Goal: Task Accomplishment & Management: Use online tool/utility

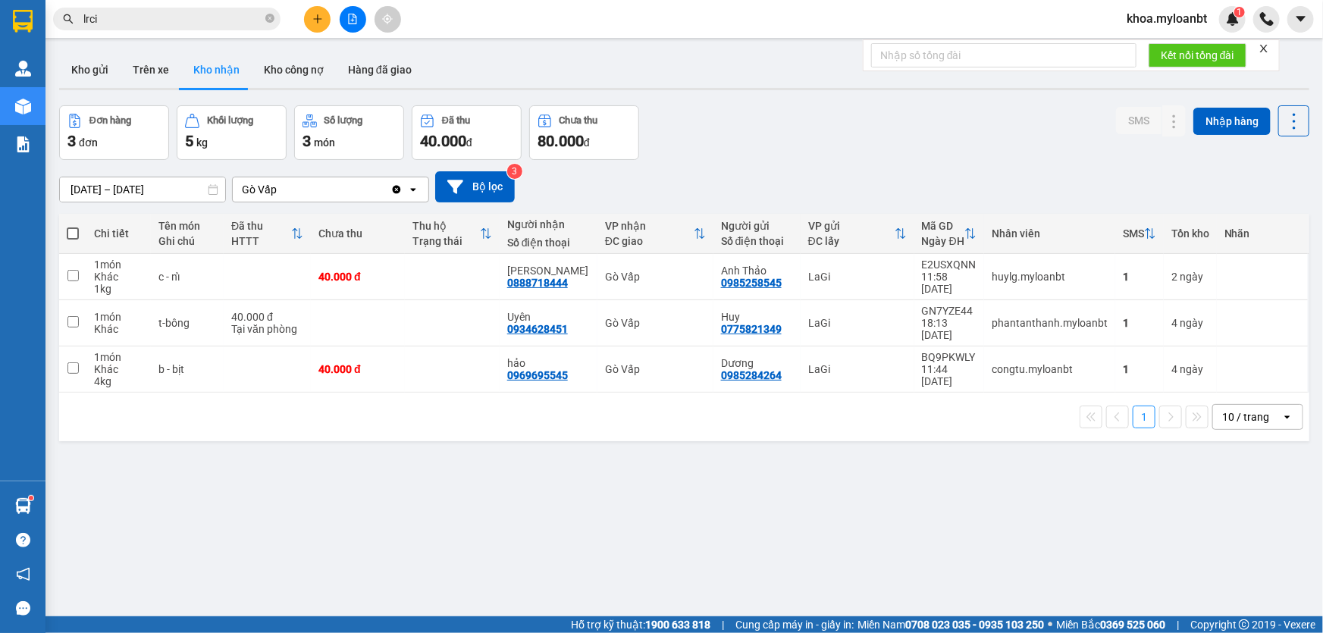
click at [324, 18] on button at bounding box center [317, 19] width 27 height 27
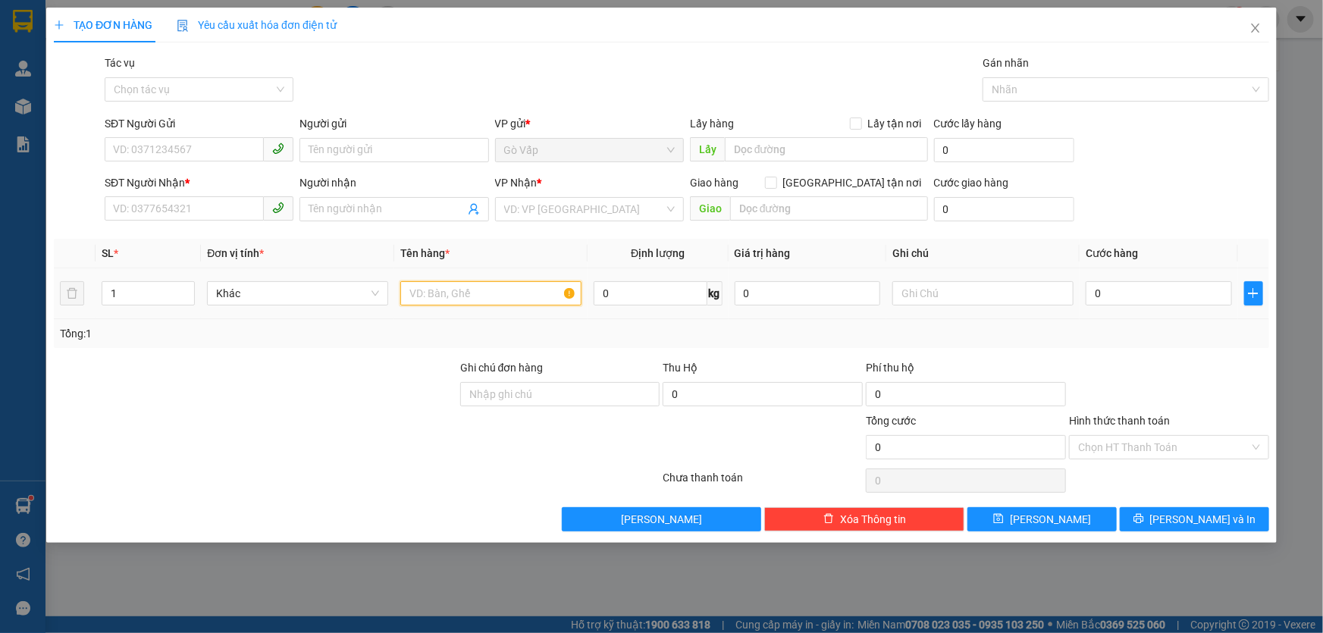
click at [456, 281] on input "text" at bounding box center [490, 293] width 181 height 24
type input "t- trứng"
click at [1236, 21] on span "Close" at bounding box center [1255, 29] width 42 height 42
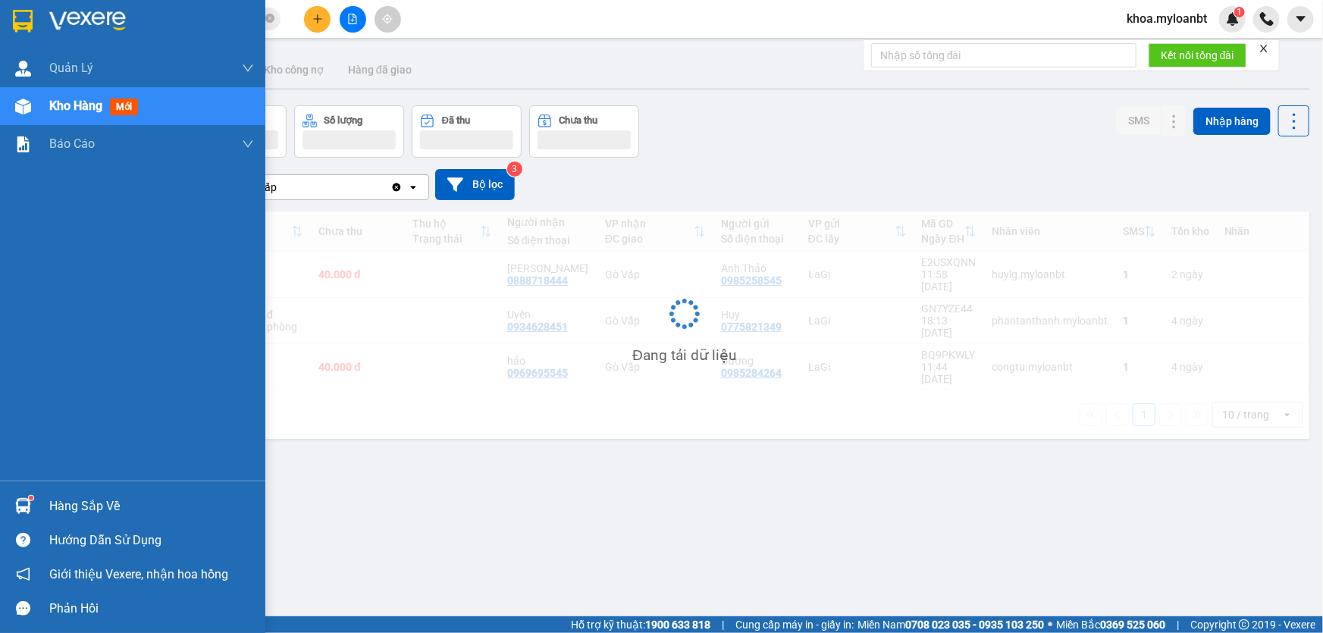
click at [16, 488] on div "Hàng sắp về Hướng dẫn sử dụng Giới thiệu Vexere, nhận hoa hồng Phản hồi" at bounding box center [132, 553] width 265 height 145
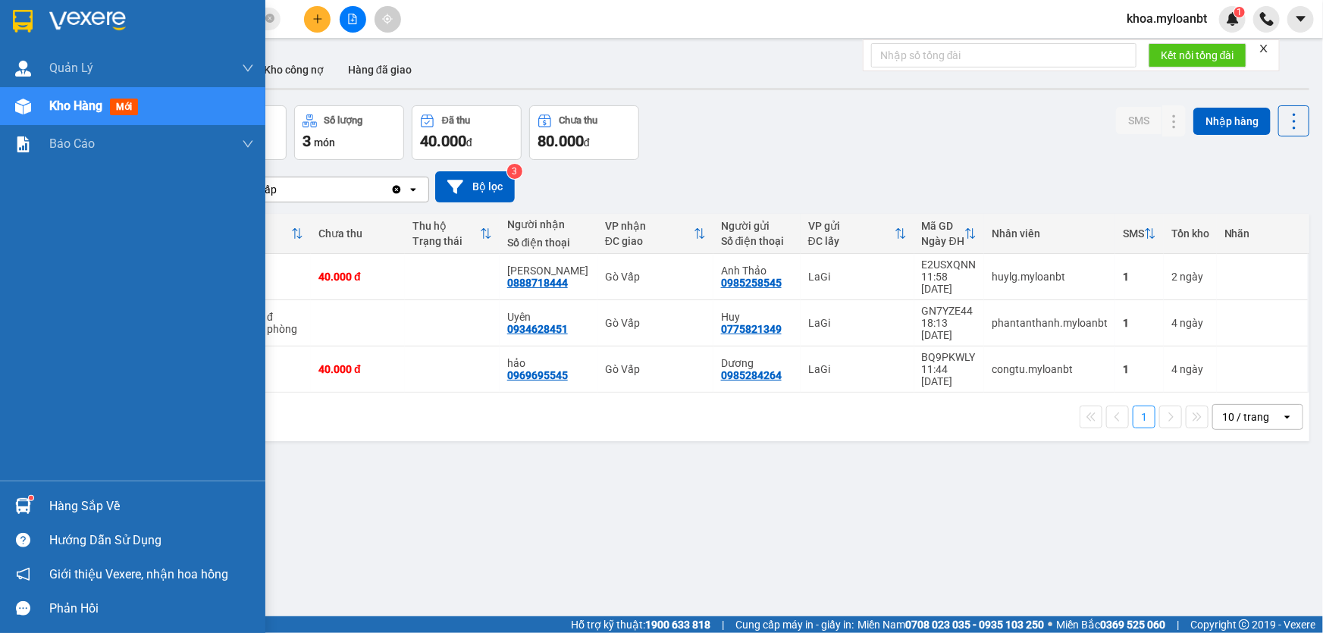
click at [22, 507] on img at bounding box center [23, 506] width 16 height 16
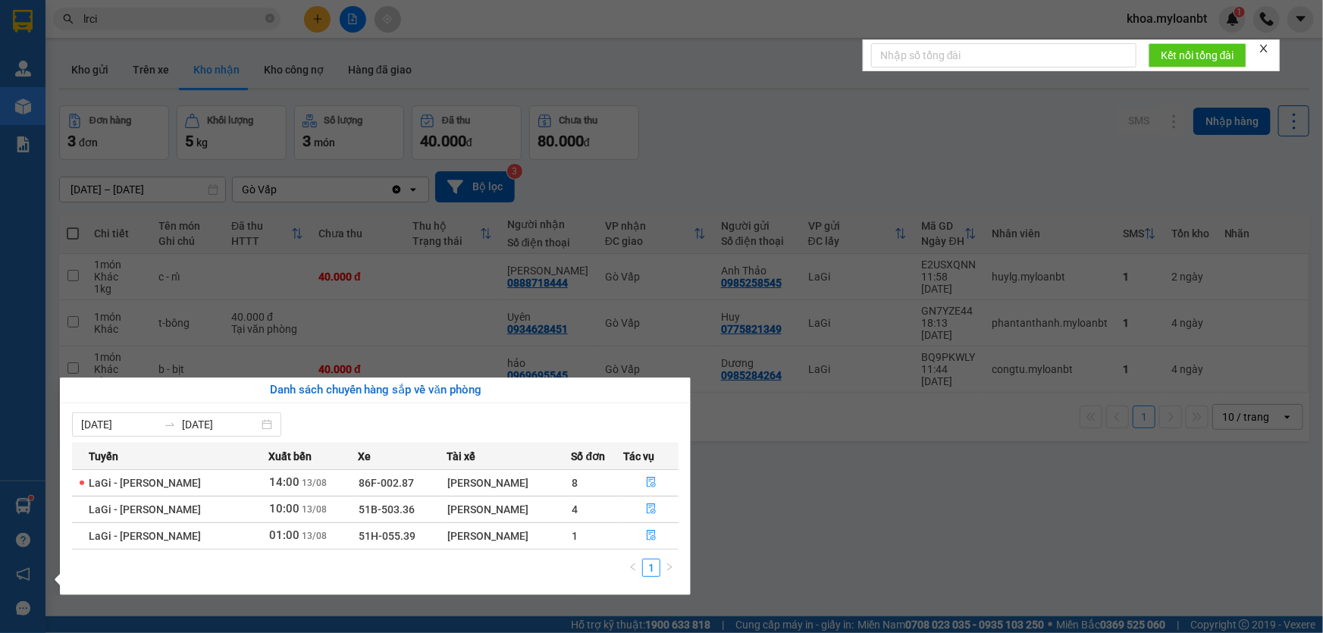
click at [618, 528] on td "1" at bounding box center [598, 535] width 52 height 27
click at [627, 501] on button "button" at bounding box center [652, 509] width 54 height 24
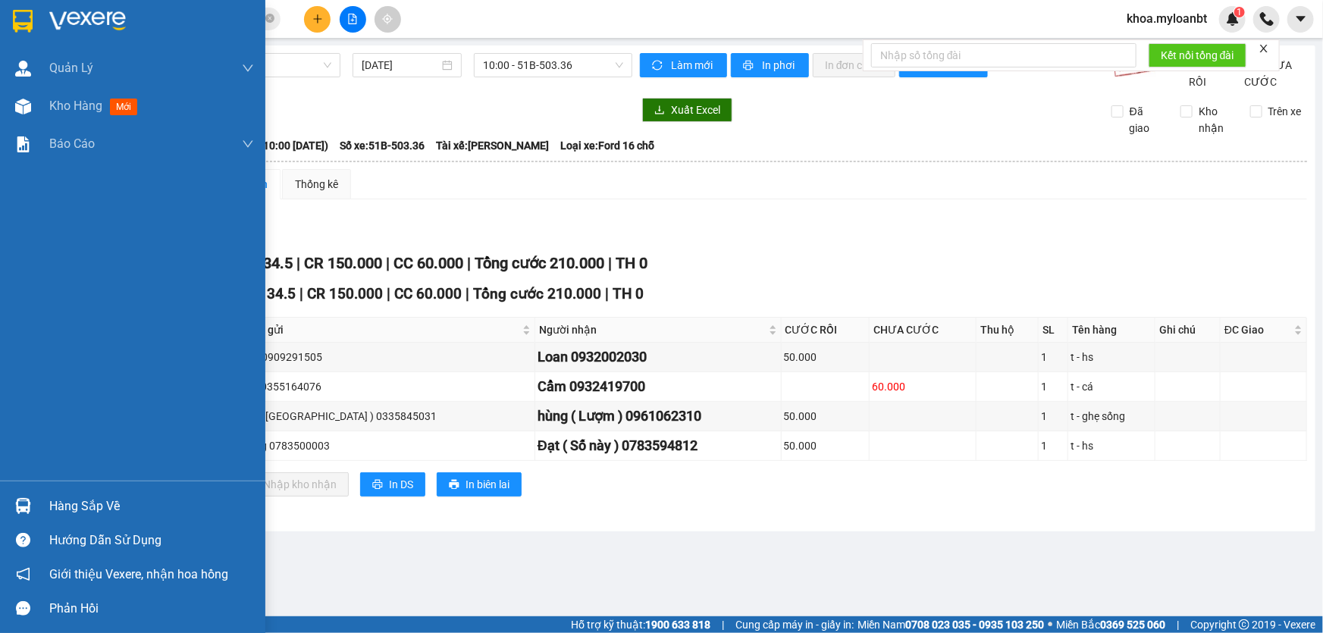
click at [2, 506] on div "Hàng sắp về" at bounding box center [132, 506] width 265 height 34
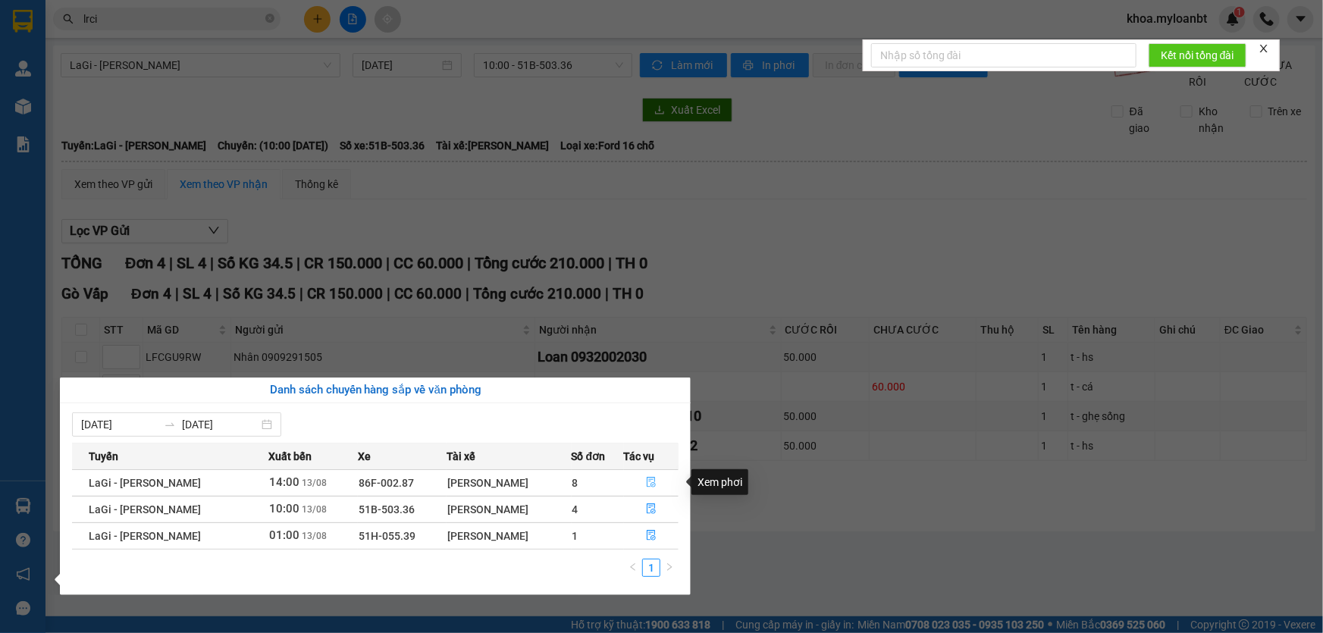
click at [638, 482] on button "button" at bounding box center [652, 483] width 54 height 24
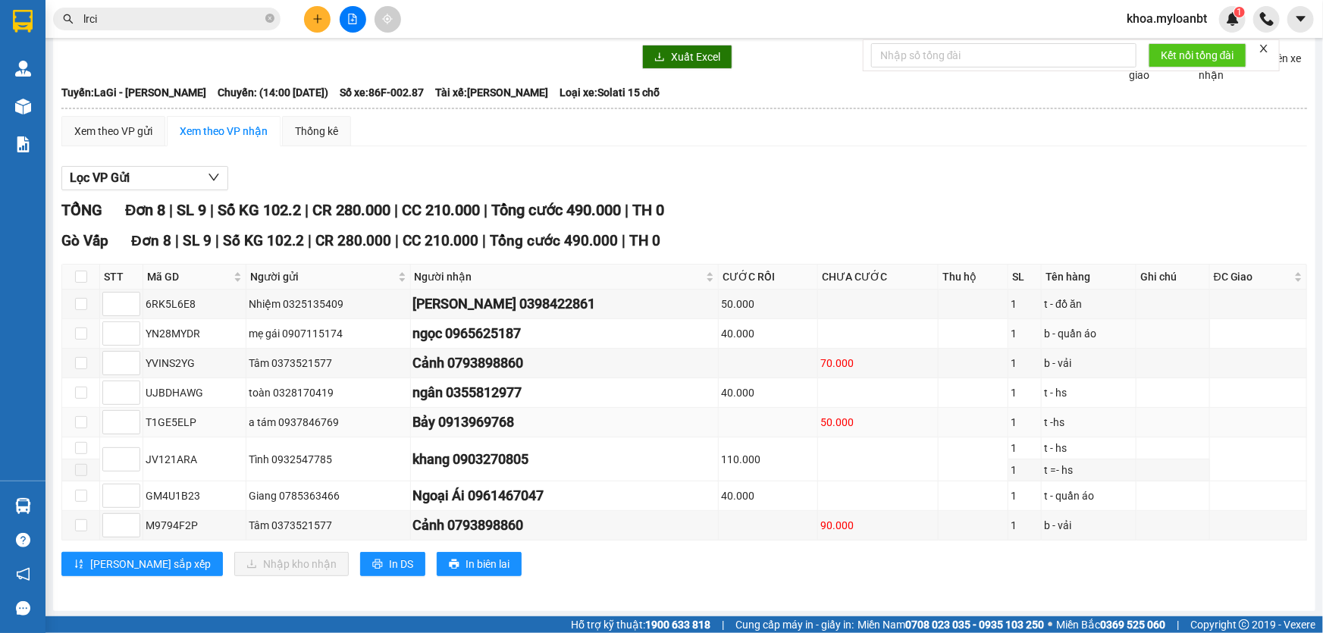
scroll to position [68, 0]
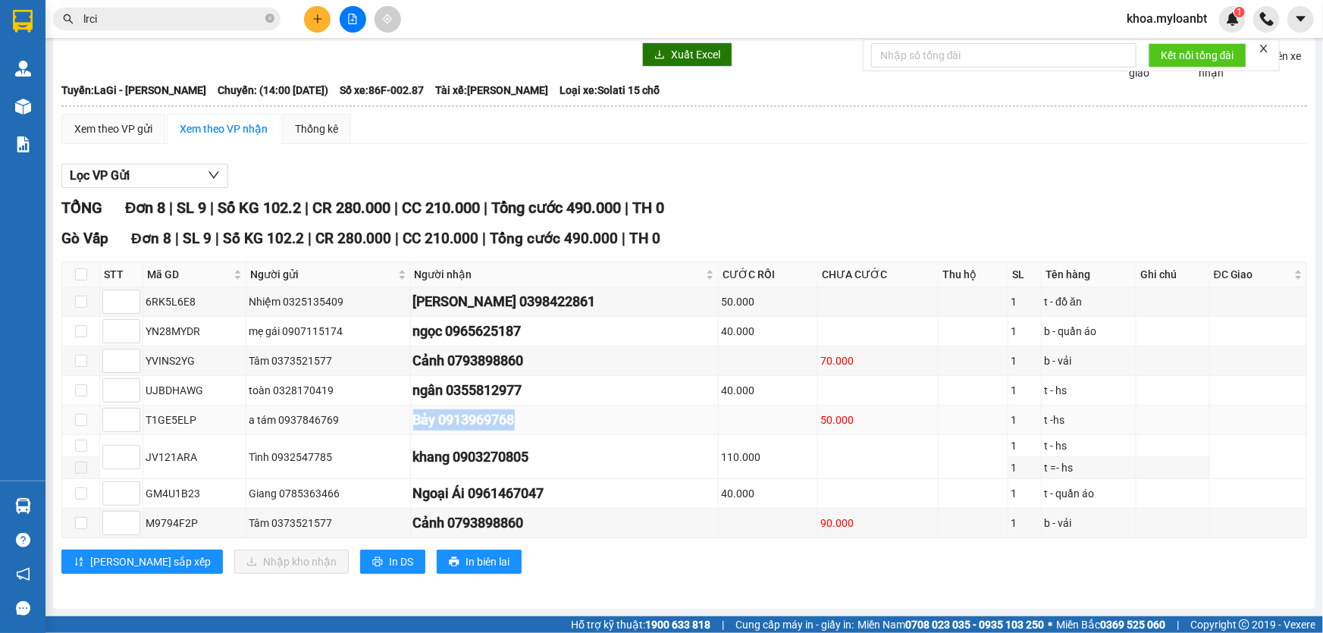
drag, startPoint x: 396, startPoint y: 416, endPoint x: 630, endPoint y: 428, distance: 233.7
click at [609, 424] on tr "T1GE5ELP a tám 0937846769 Bảy 0913969768 50.000 1 t -hs" at bounding box center [684, 421] width 1245 height 30
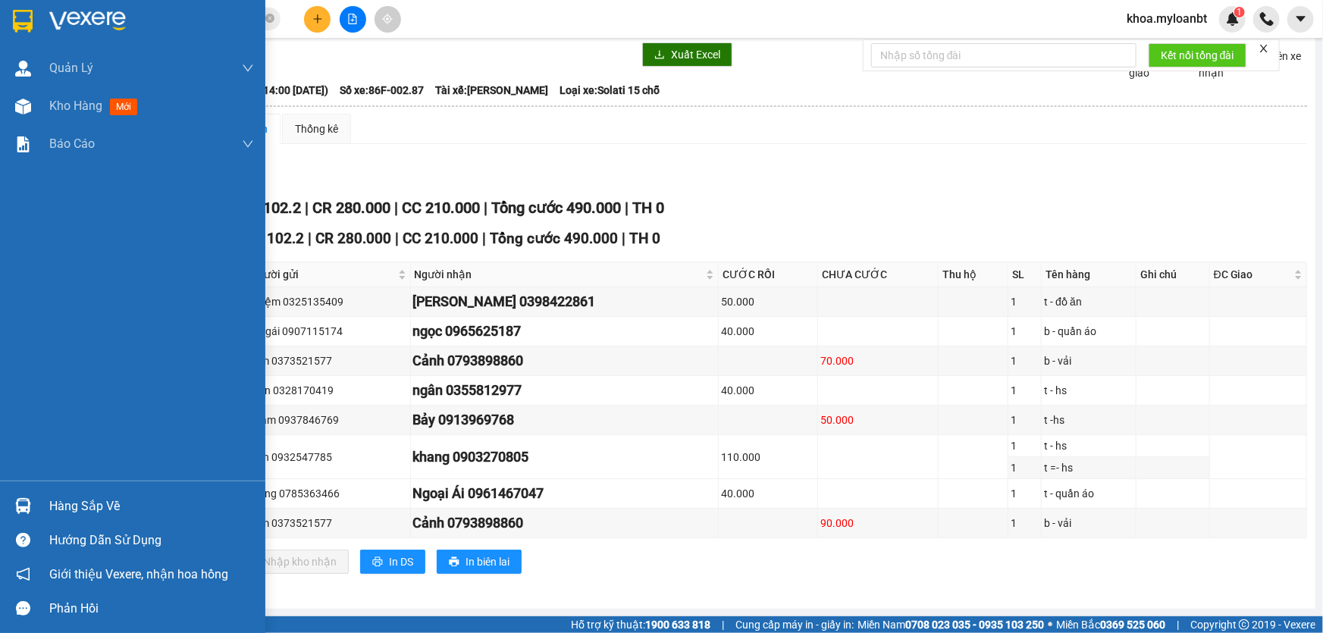
click at [5, 498] on div "Hàng sắp về" at bounding box center [132, 506] width 265 height 34
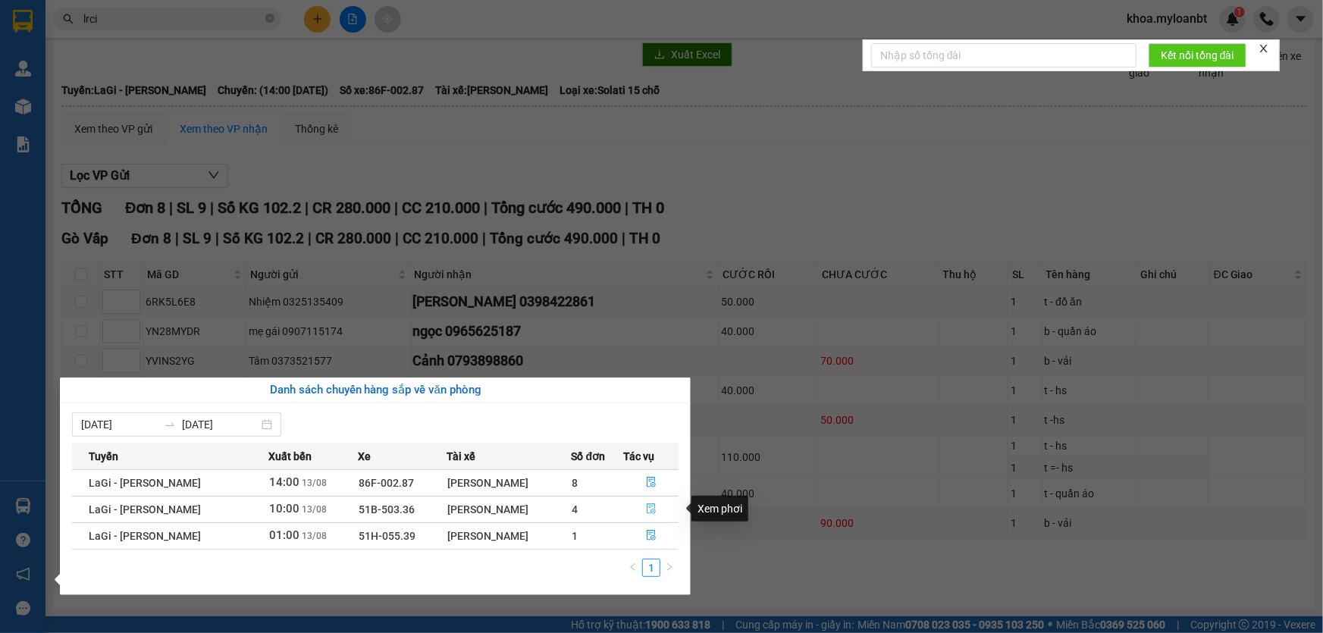
click at [625, 510] on button "button" at bounding box center [652, 509] width 54 height 24
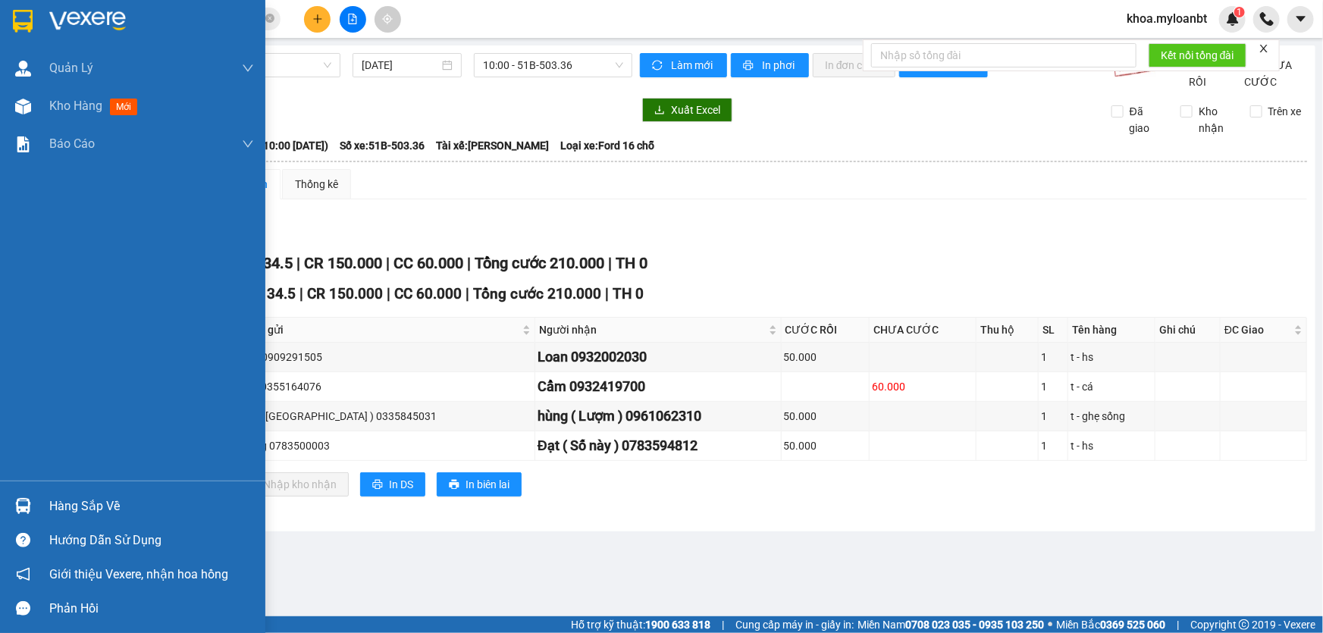
click at [0, 503] on div "Hàng sắp về" at bounding box center [132, 506] width 265 height 34
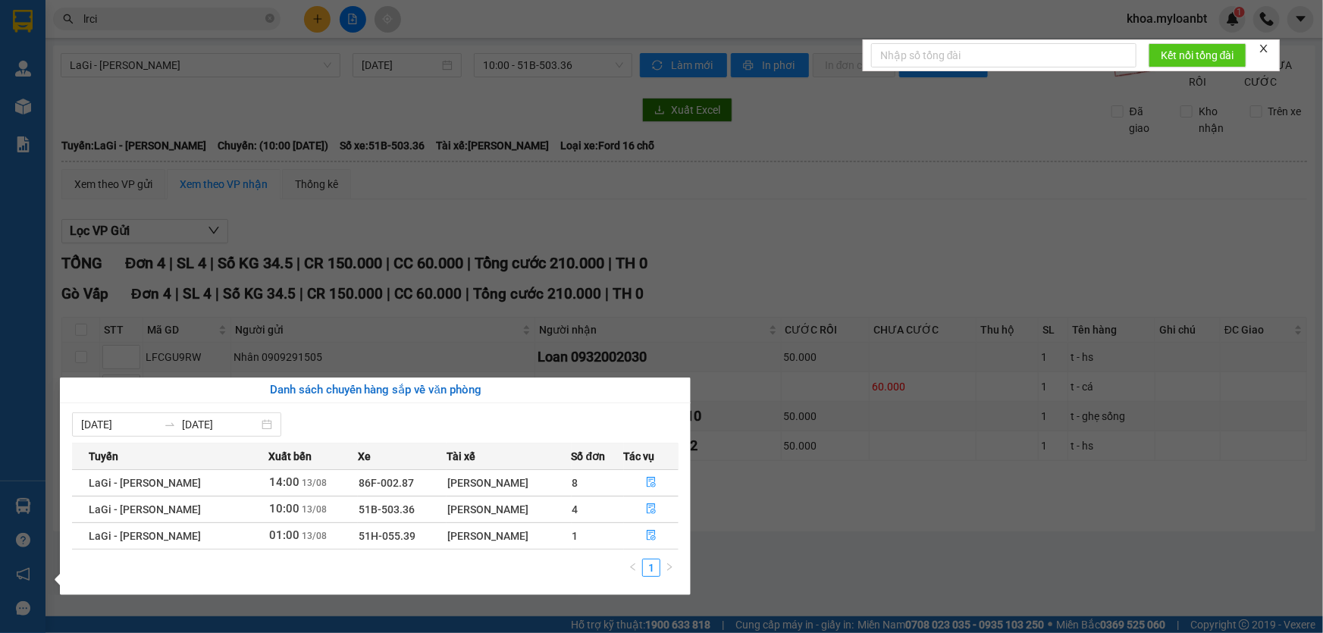
click at [608, 485] on td "8" at bounding box center [598, 482] width 52 height 27
click at [625, 477] on button "button" at bounding box center [652, 483] width 54 height 24
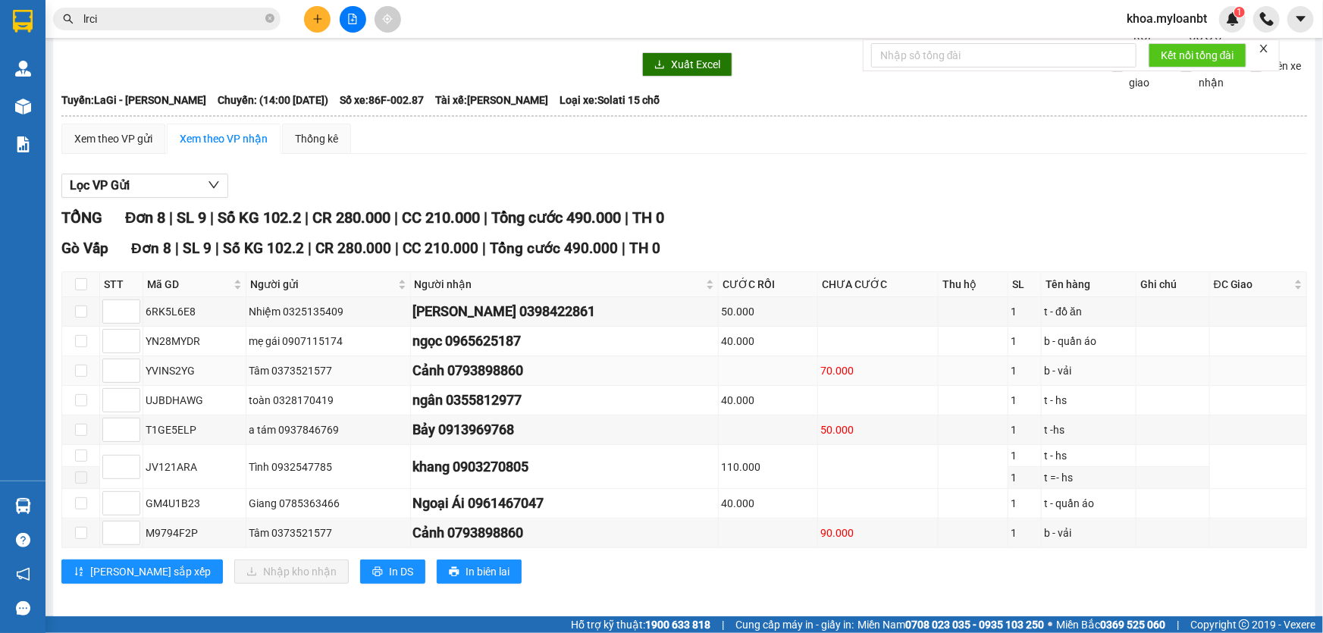
scroll to position [69, 0]
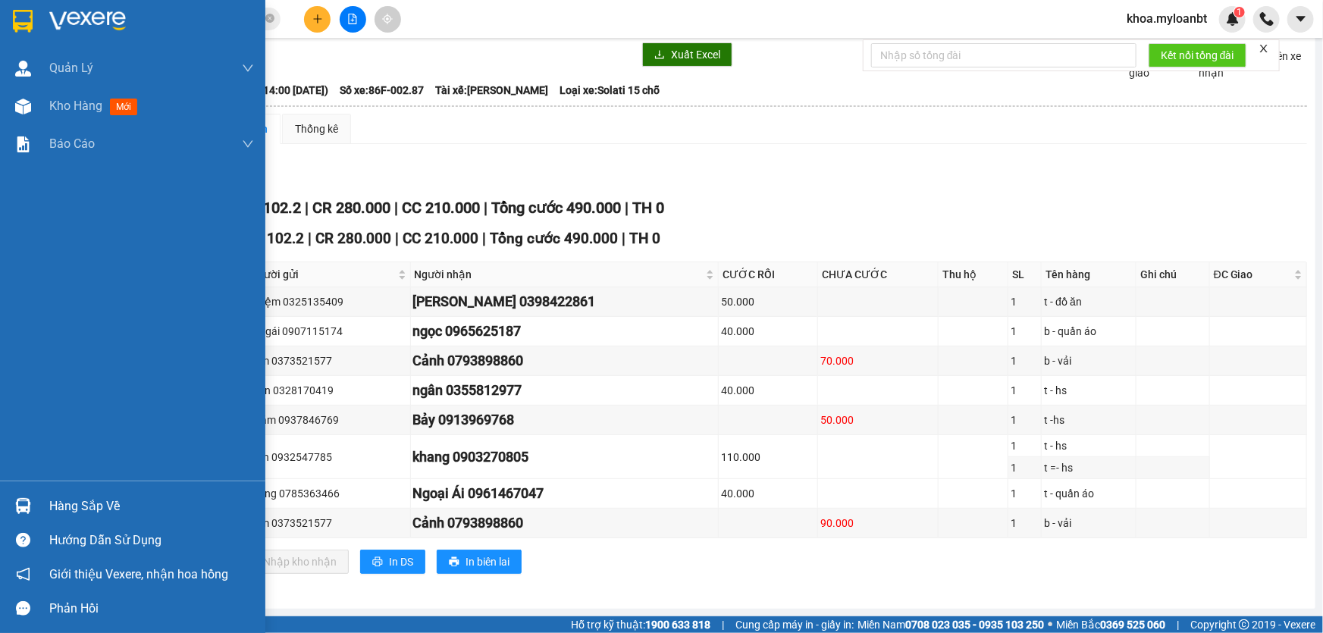
drag, startPoint x: 4, startPoint y: 509, endPoint x: 47, endPoint y: 507, distance: 43.3
click at [5, 509] on div "Hàng sắp về" at bounding box center [132, 506] width 265 height 34
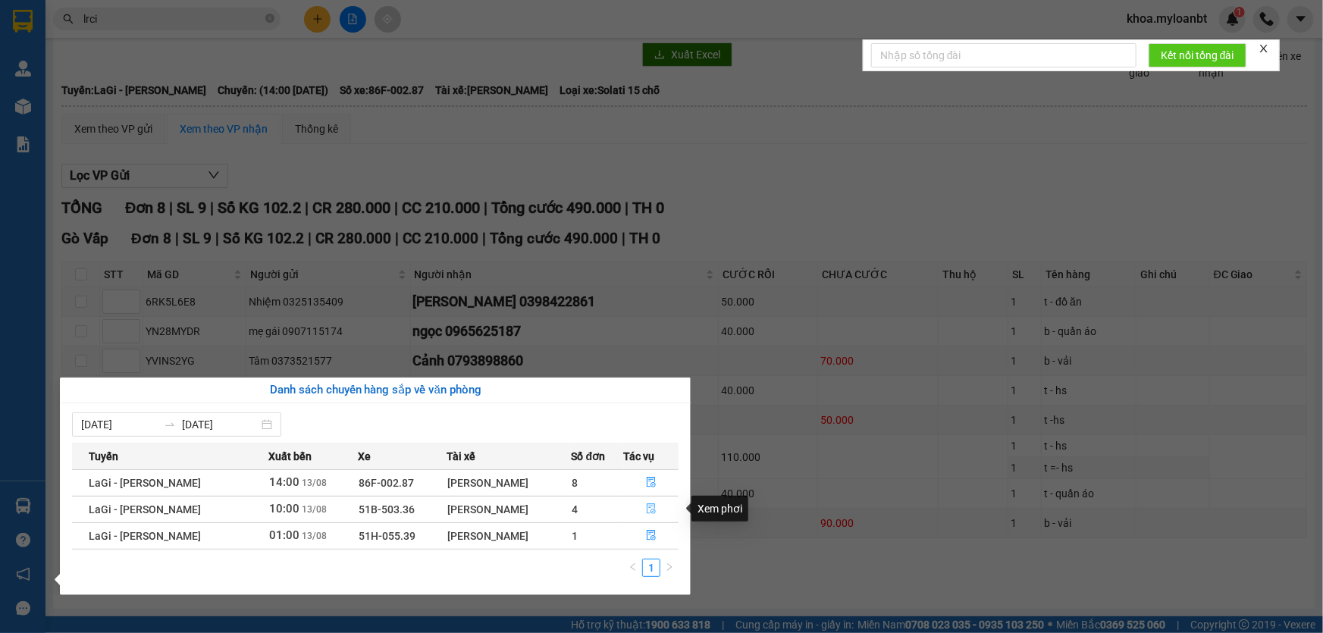
click at [634, 503] on button "button" at bounding box center [652, 509] width 54 height 24
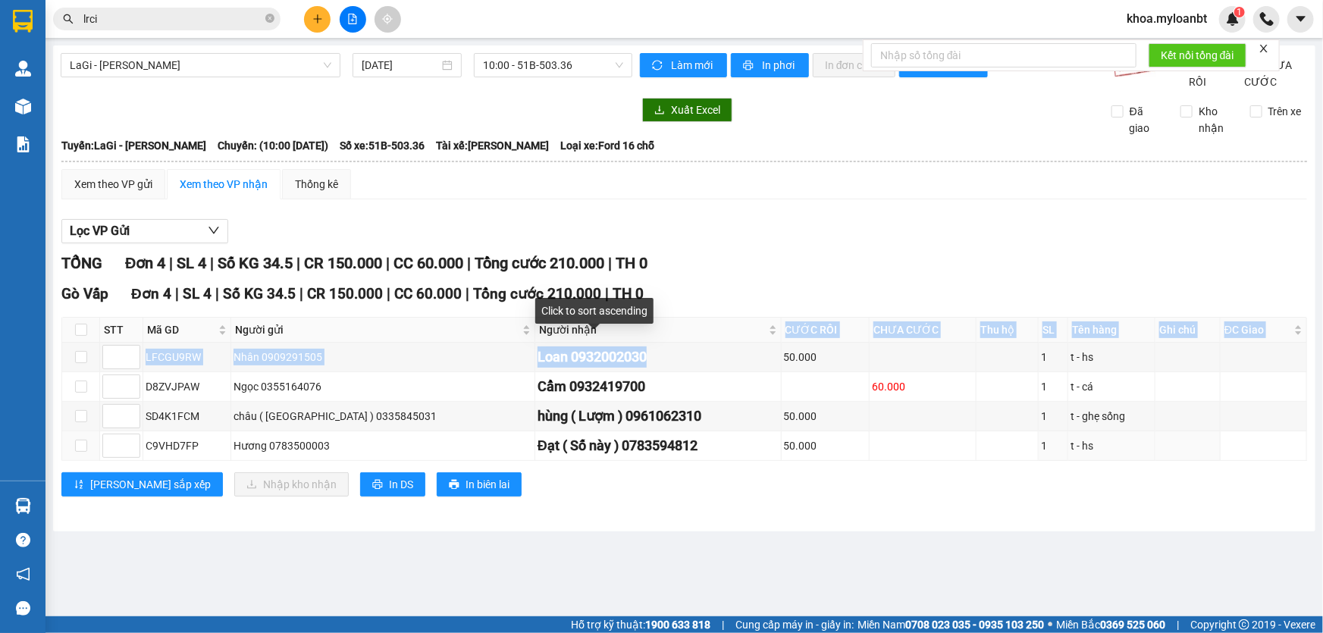
drag, startPoint x: 602, startPoint y: 334, endPoint x: 645, endPoint y: 480, distance: 151.8
click at [645, 480] on div "Gò Vấp Đơn 4 | SL 4 | Số KG 34.5 | CR 150.000 | CC 60.000 | Tổng cước 210.000…" at bounding box center [683, 395] width 1245 height 225
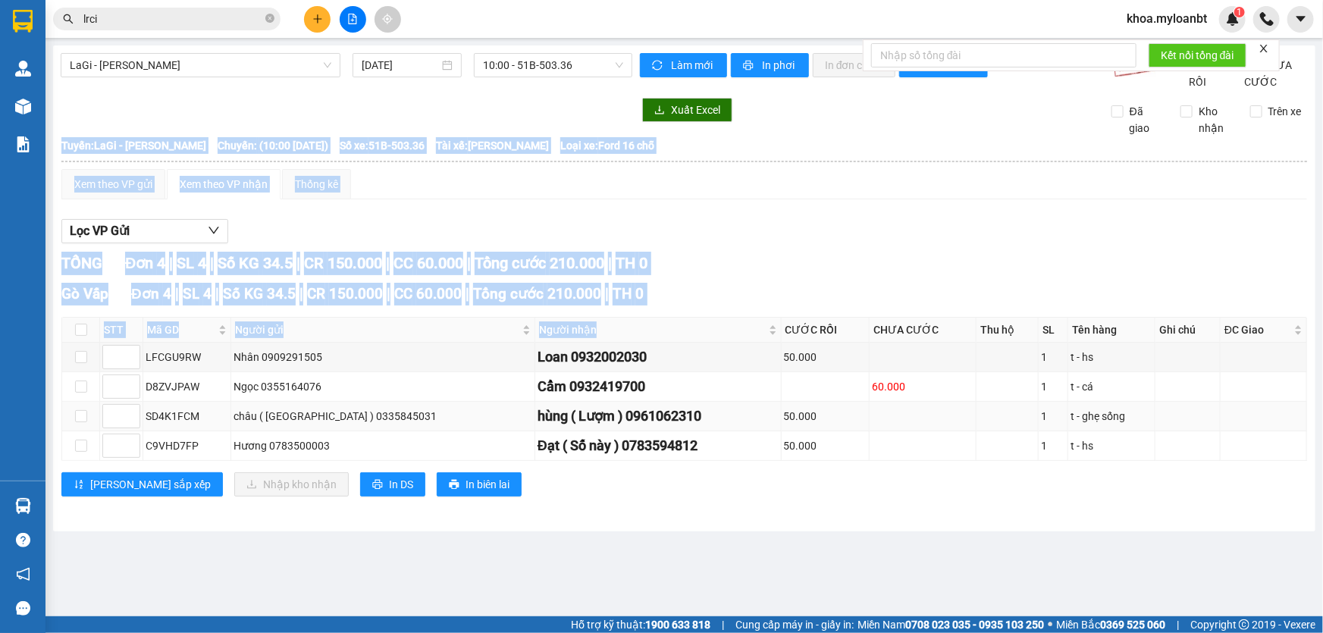
click at [678, 427] on div "hùng ( Lượm ) 0961062310" at bounding box center [657, 416] width 241 height 21
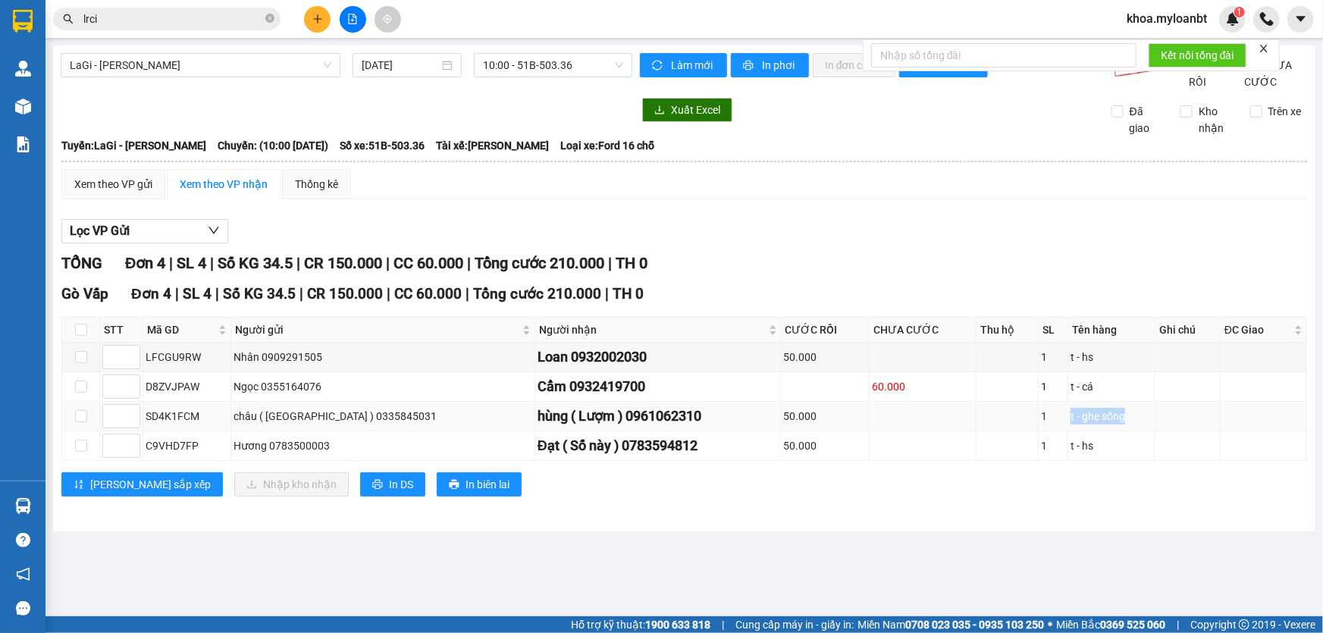
drag, startPoint x: 1016, startPoint y: 440, endPoint x: 1145, endPoint y: 440, distance: 129.6
click at [1145, 431] on tr "SD4K1FCM châu ( [GEOGRAPHIC_DATA] ) 0335845031 hùng ( Lượm ) 0961062310 50.000 …" at bounding box center [684, 417] width 1245 height 30
click at [1107, 454] on div "t - hs" at bounding box center [1111, 445] width 82 height 17
